Goal: Task Accomplishment & Management: Manage account settings

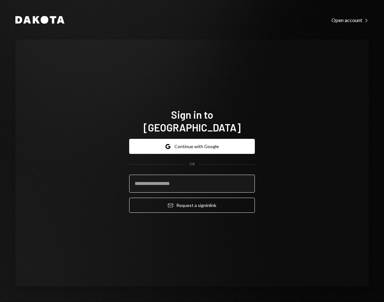
drag, startPoint x: 182, startPoint y: 182, endPoint x: 227, endPoint y: 184, distance: 45.5
click at [182, 182] on input "email" at bounding box center [192, 184] width 126 height 18
click at [0, 302] on com-1password-button at bounding box center [0, 302] width 0 height 0
click at [190, 178] on input "email" at bounding box center [192, 184] width 126 height 18
click at [294, 179] on div "Sign in to Dakota Google Continue with Google OR Email Request a sign in link" at bounding box center [191, 163] width 353 height 248
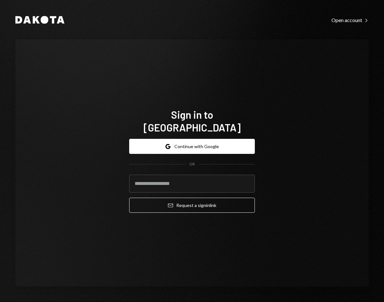
click at [243, 180] on keeper-lock "Open Keeper Popup" at bounding box center [246, 184] width 8 height 8
click at [225, 178] on input "email" at bounding box center [192, 184] width 126 height 18
type input "**********"
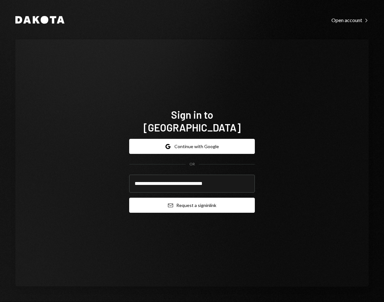
click at [204, 199] on button "Email Request a sign in link" at bounding box center [192, 205] width 126 height 15
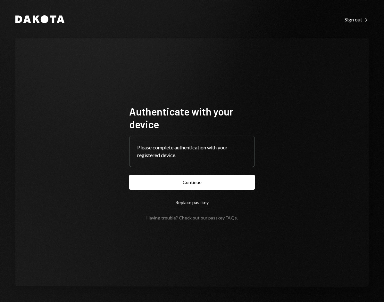
click at [188, 176] on button "Continue" at bounding box center [192, 182] width 126 height 15
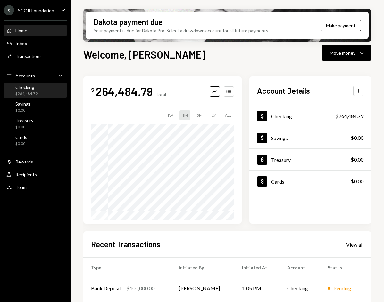
click at [27, 87] on div "Checking" at bounding box center [26, 87] width 22 height 5
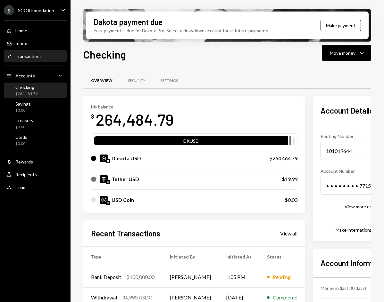
click at [50, 53] on div "Activities Transactions" at bounding box center [35, 56] width 58 height 11
